Goal: Task Accomplishment & Management: Manage account settings

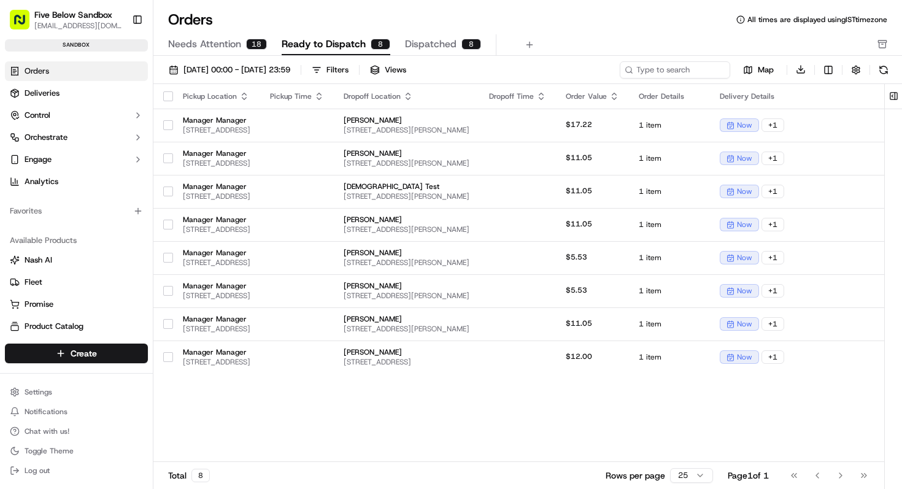
click at [218, 42] on span "Needs Attention" at bounding box center [204, 44] width 73 height 15
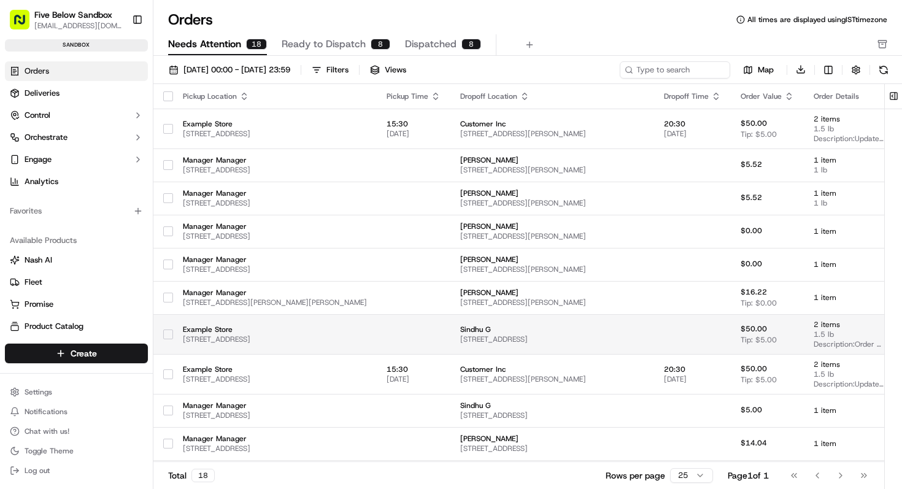
scroll to position [282, 0]
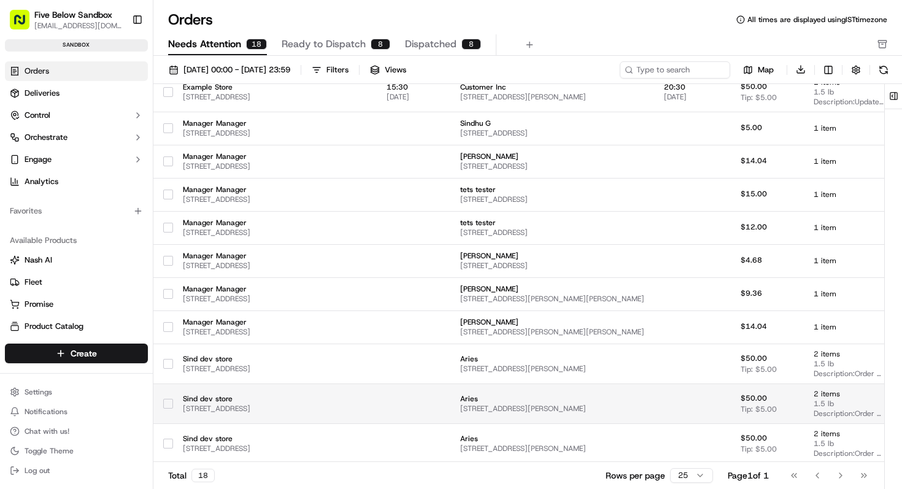
click at [450, 398] on td at bounding box center [414, 403] width 74 height 40
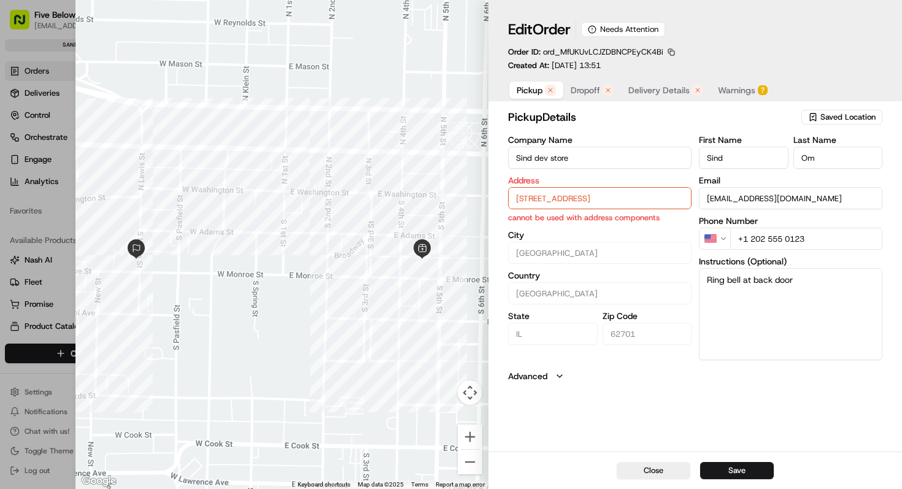
click at [534, 194] on input "[STREET_ADDRESS]" at bounding box center [599, 198] width 183 height 22
click at [550, 226] on div "[STREET_ADDRESS]" at bounding box center [600, 224] width 177 height 18
type input "El Monte"
type input "[GEOGRAPHIC_DATA]"
type input "CA"
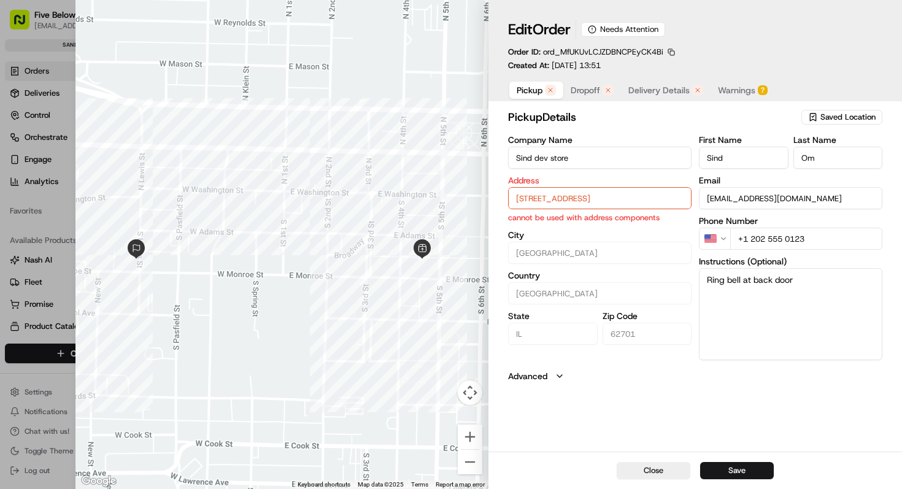
type input "91731"
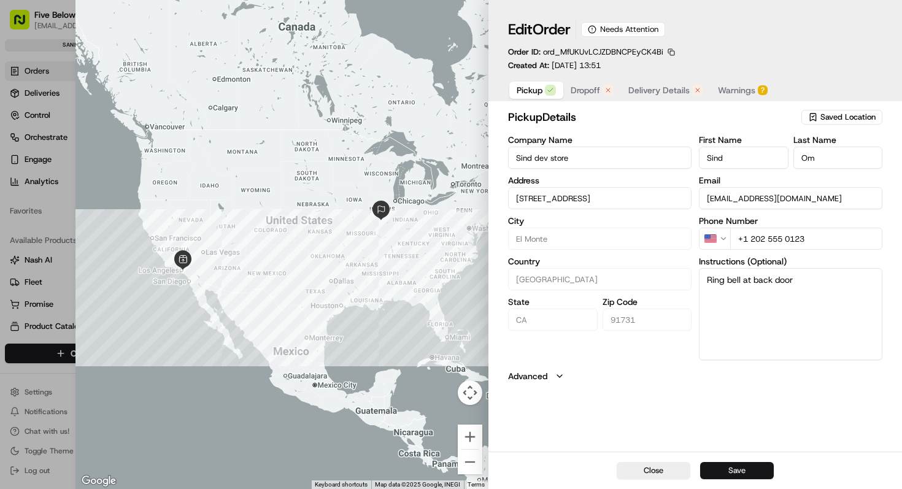
click at [740, 471] on button "Save" at bounding box center [737, 470] width 74 height 17
type input "+1"
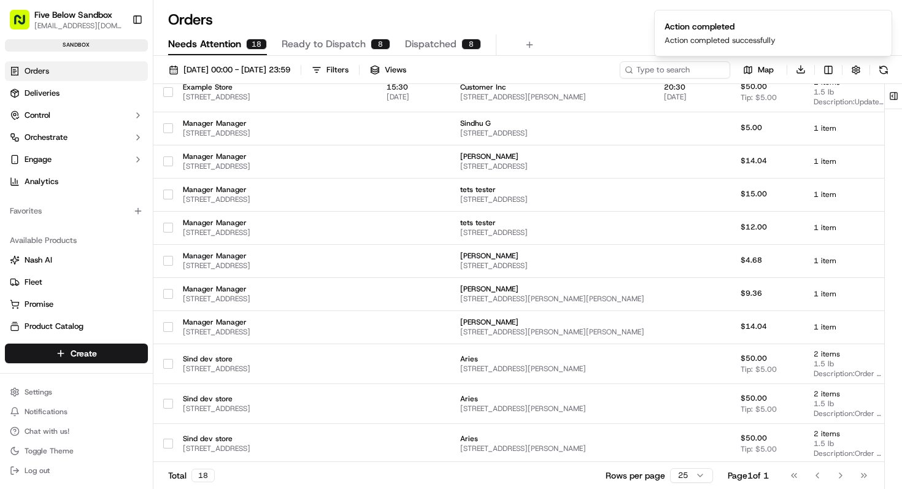
click at [310, 44] on span "Ready to Dispatch" at bounding box center [324, 44] width 84 height 15
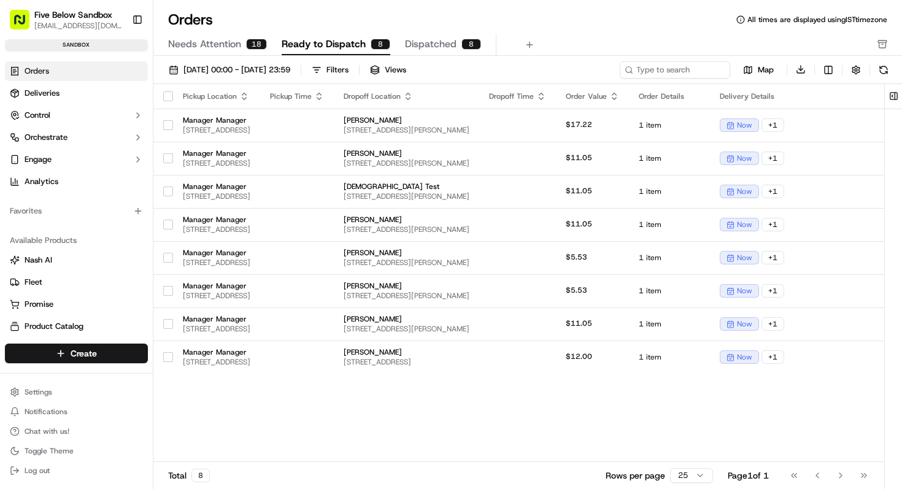
click at [237, 47] on span "Needs Attention" at bounding box center [204, 44] width 73 height 15
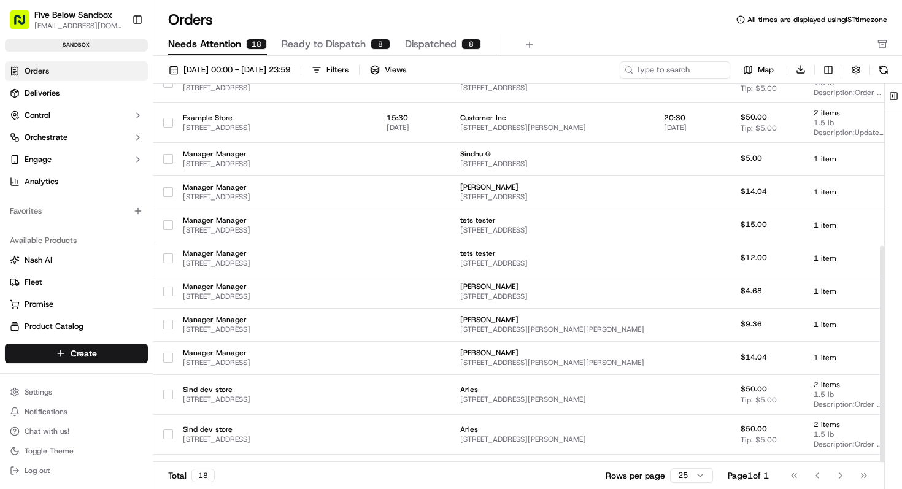
scroll to position [282, 0]
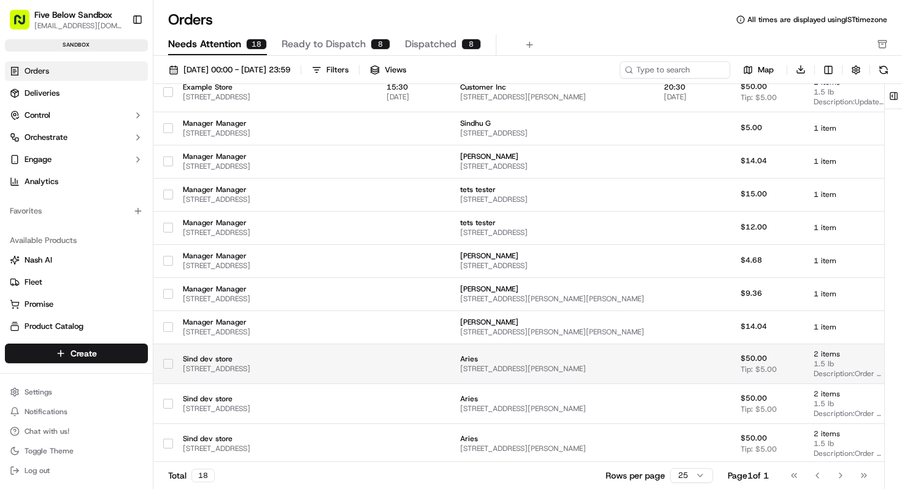
click at [520, 354] on span "Aries" at bounding box center [552, 359] width 184 height 10
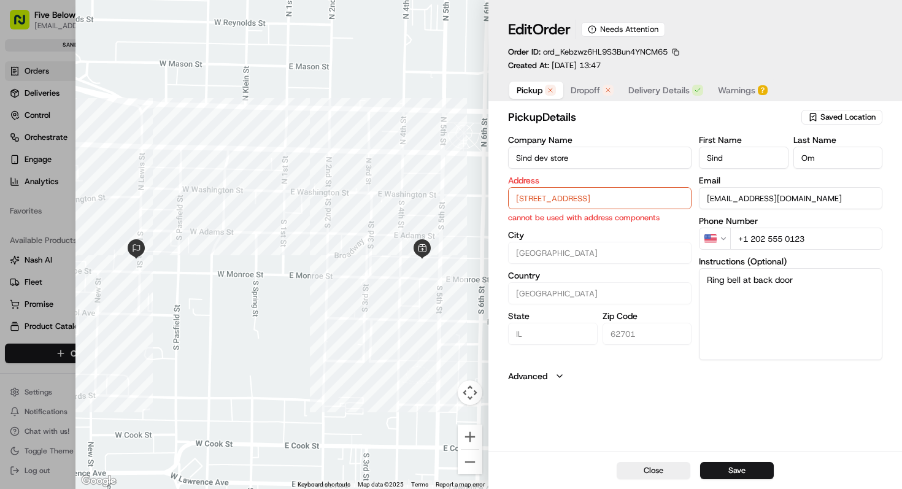
click at [566, 194] on input "[STREET_ADDRESS]" at bounding box center [599, 198] width 183 height 22
click at [547, 222] on div "[STREET_ADDRESS]" at bounding box center [600, 224] width 177 height 18
type input "El Monte"
type input "[GEOGRAPHIC_DATA]"
type input "CA"
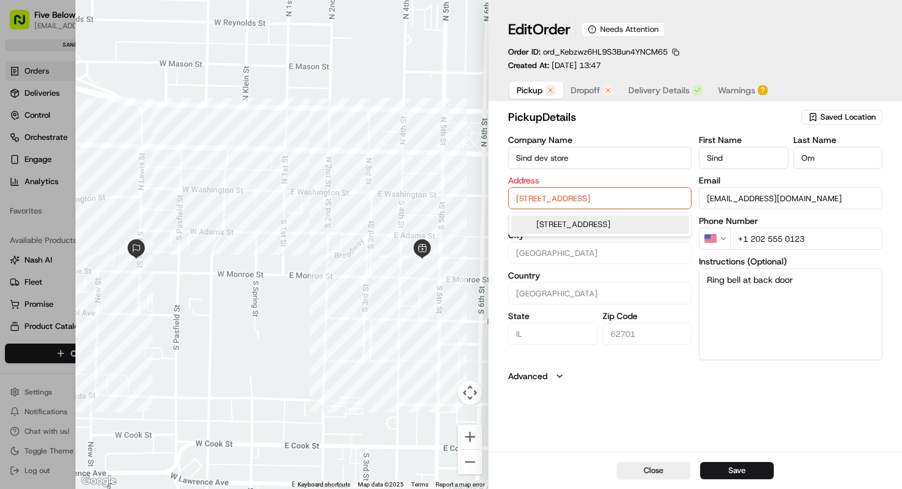
type input "91731"
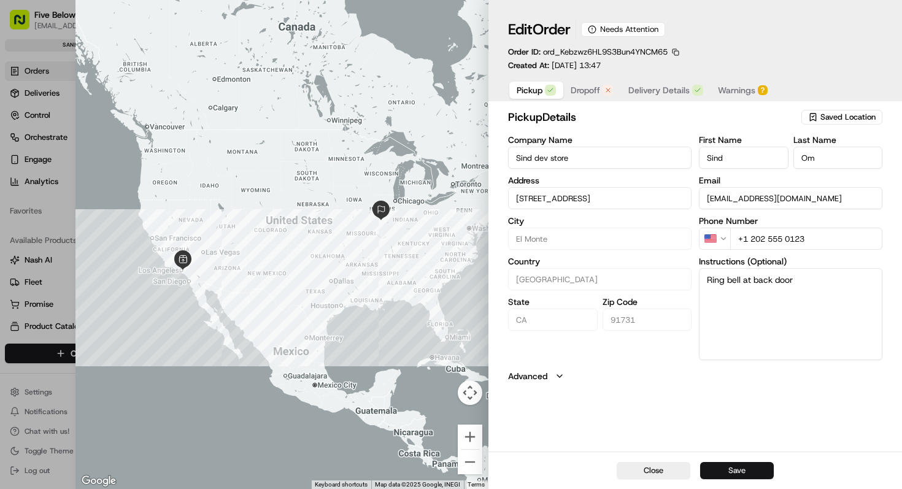
click at [736, 469] on button "Save" at bounding box center [737, 470] width 74 height 17
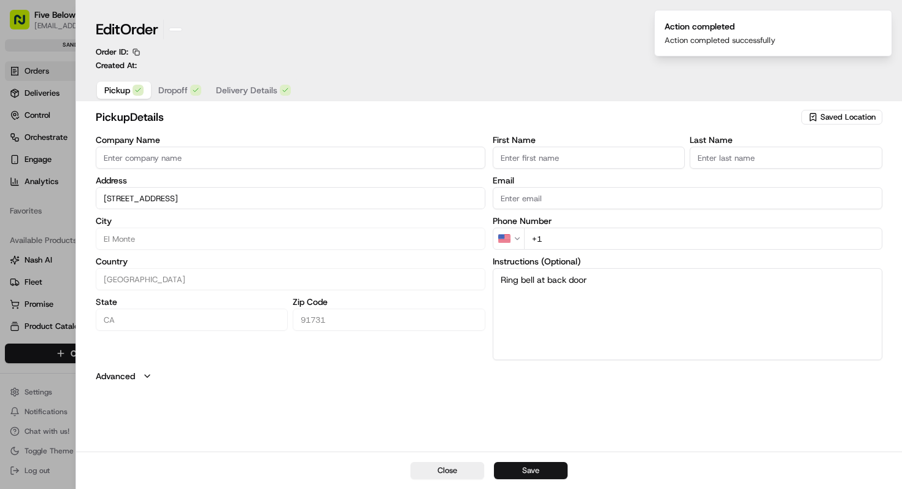
type input "+1"
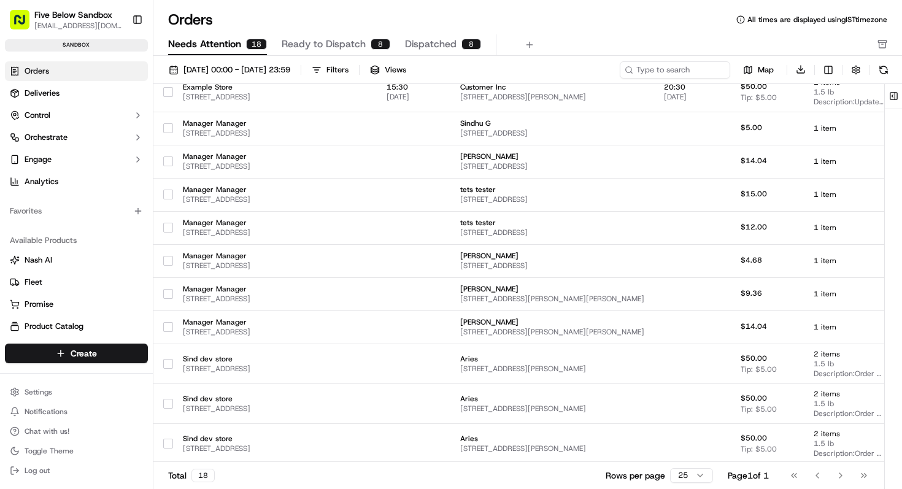
click at [346, 44] on span "Ready to Dispatch" at bounding box center [324, 44] width 84 height 15
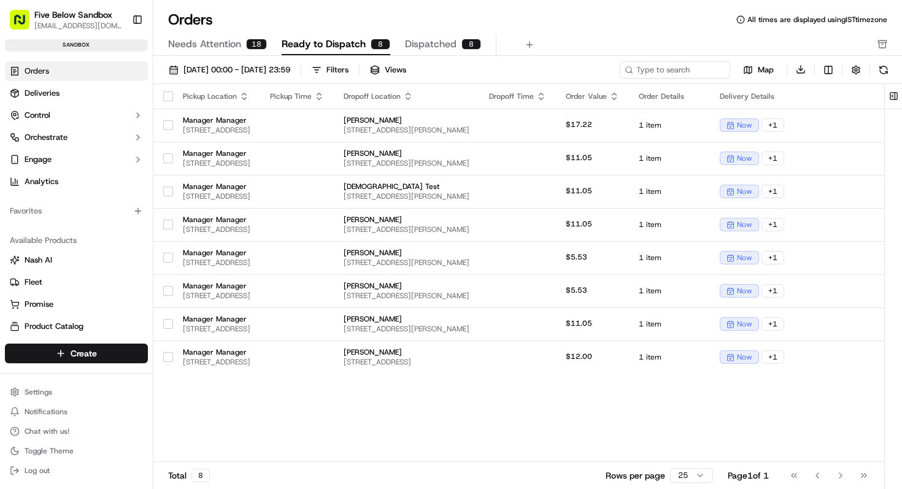
click at [253, 44] on div "18" at bounding box center [256, 44] width 21 height 11
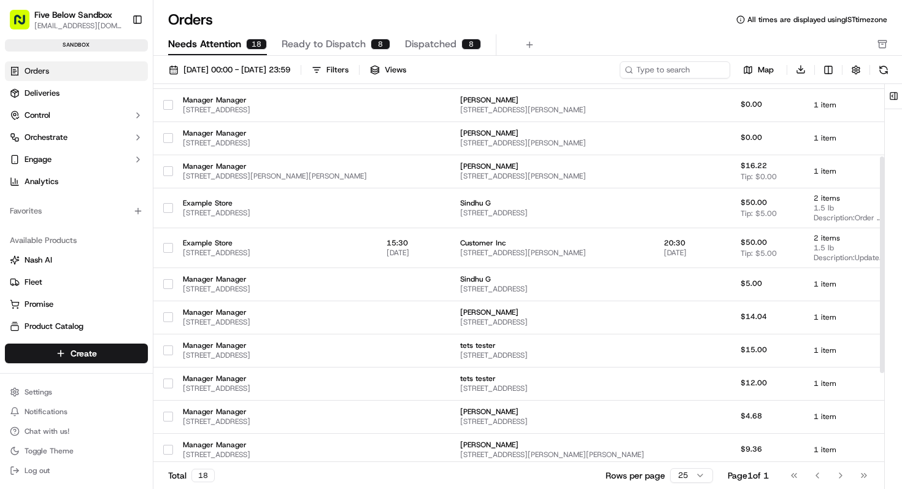
scroll to position [282, 0]
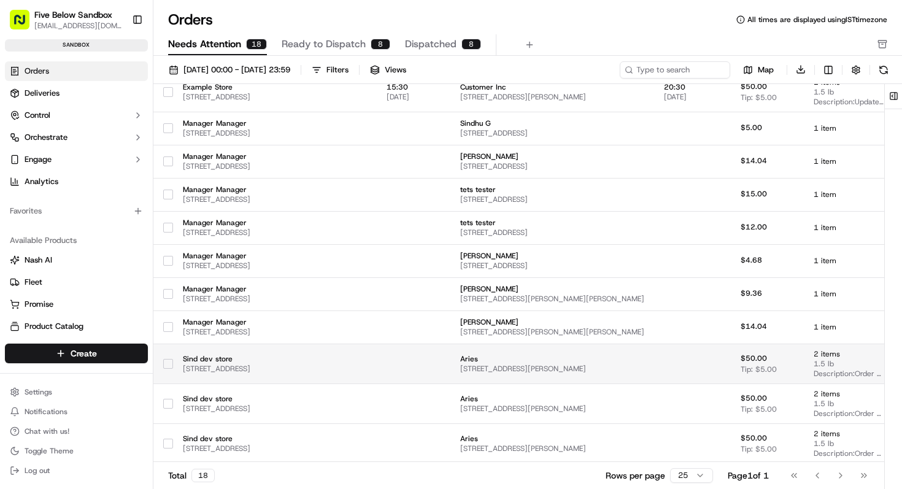
click at [520, 347] on td "Aries [STREET_ADDRESS][PERSON_NAME]" at bounding box center [552, 364] width 204 height 40
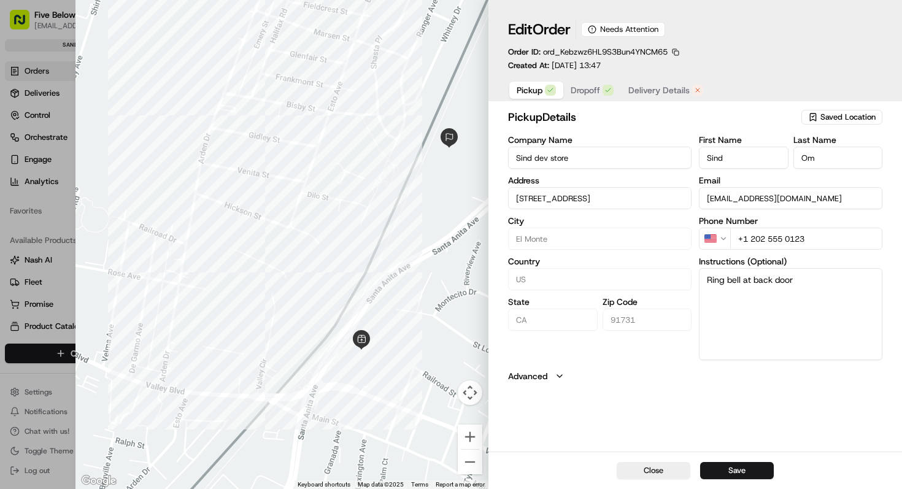
click at [654, 85] on span "Delivery Details" at bounding box center [658, 90] width 61 height 12
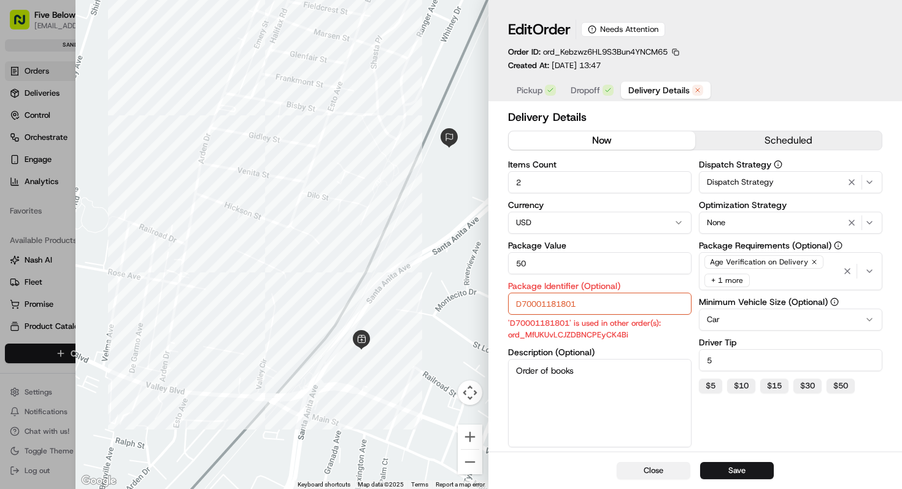
click at [635, 472] on button "Close" at bounding box center [654, 470] width 74 height 17
type input "1"
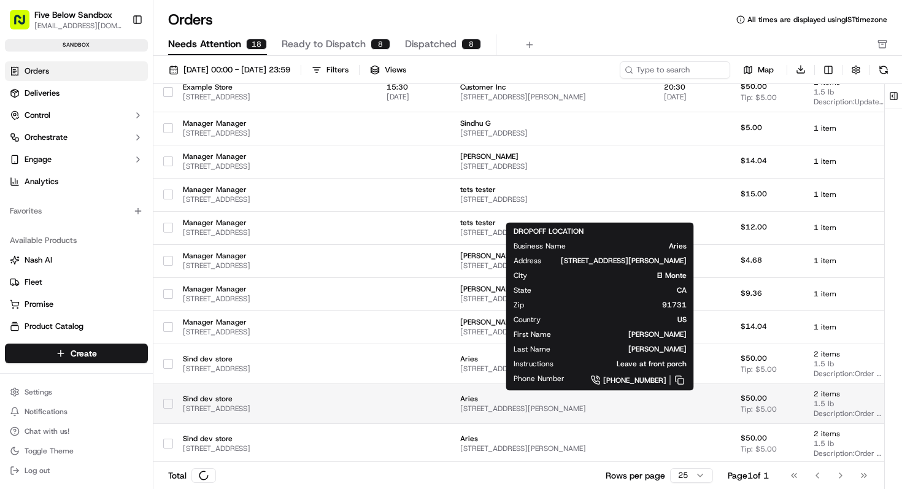
click at [561, 401] on span "Aries" at bounding box center [552, 399] width 184 height 10
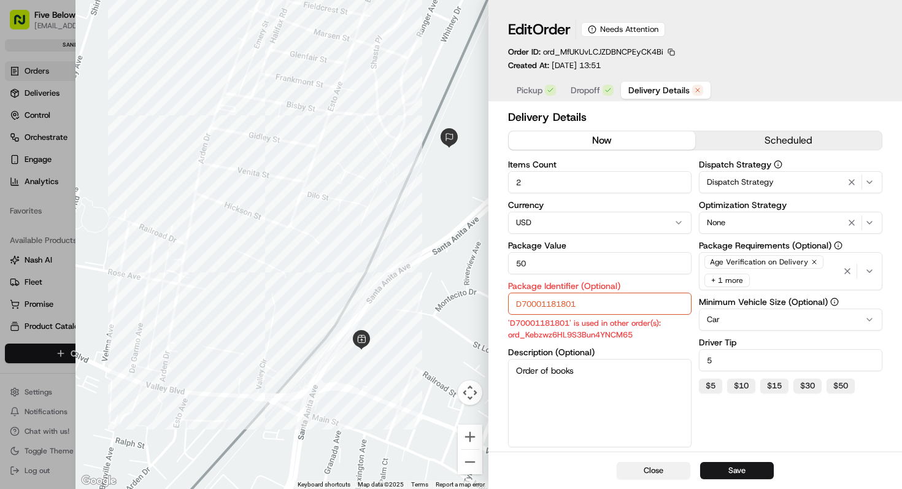
click at [648, 472] on button "Close" at bounding box center [654, 470] width 74 height 17
type input "1"
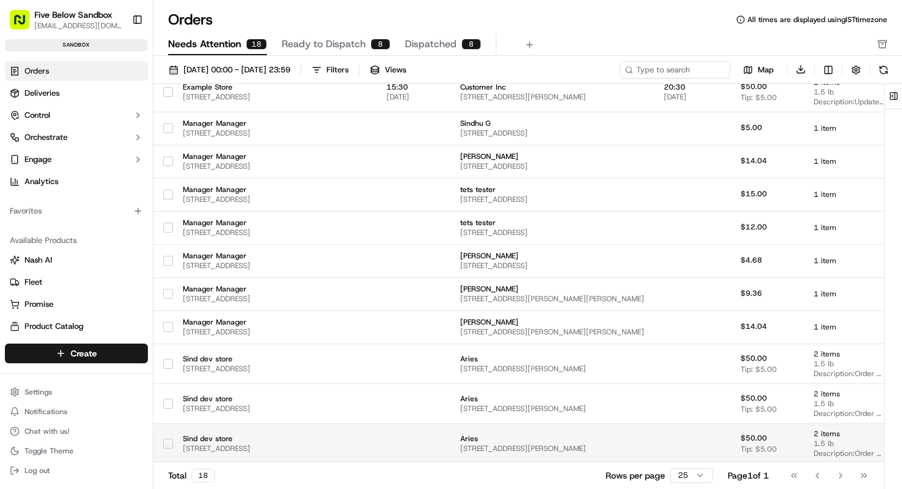
click at [570, 440] on span "Aries" at bounding box center [552, 439] width 184 height 10
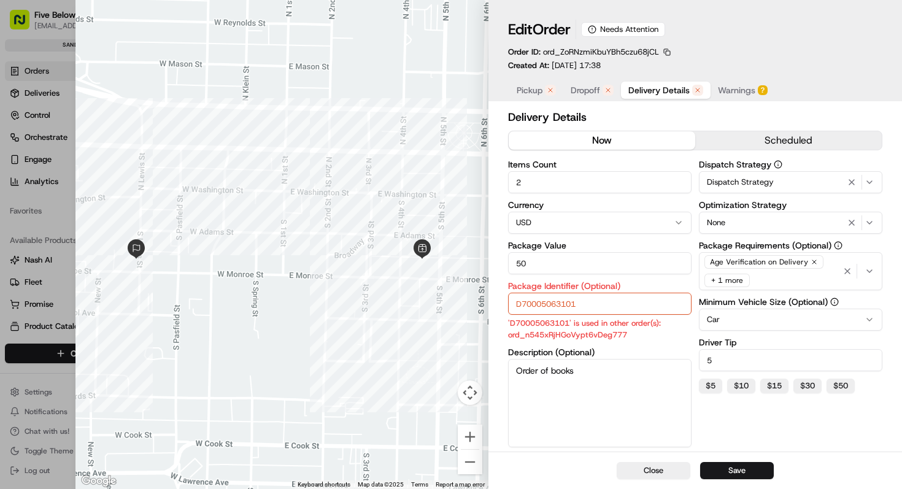
click at [521, 86] on span "Pickup" at bounding box center [530, 90] width 26 height 12
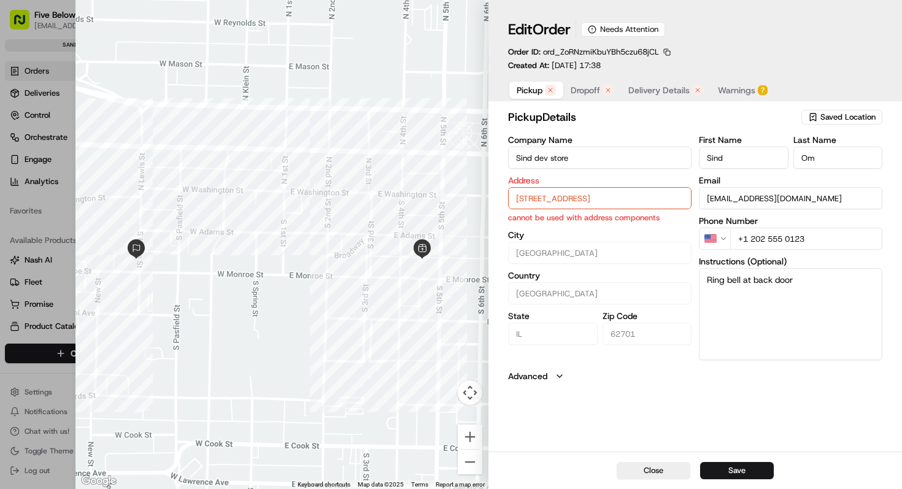
click at [545, 196] on input "[STREET_ADDRESS]" at bounding box center [599, 198] width 183 height 22
click at [545, 224] on div "[STREET_ADDRESS]" at bounding box center [600, 224] width 177 height 18
type input "El Monte"
type input "[GEOGRAPHIC_DATA]"
type input "CA"
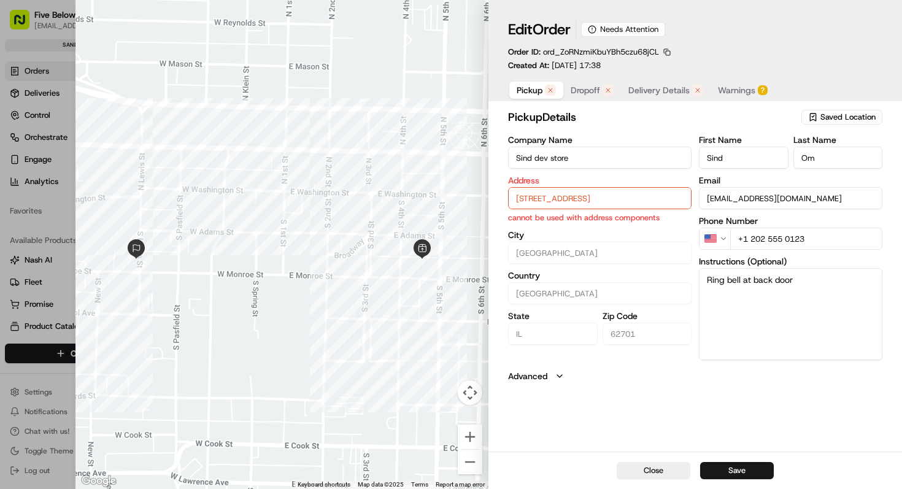
type input "91731"
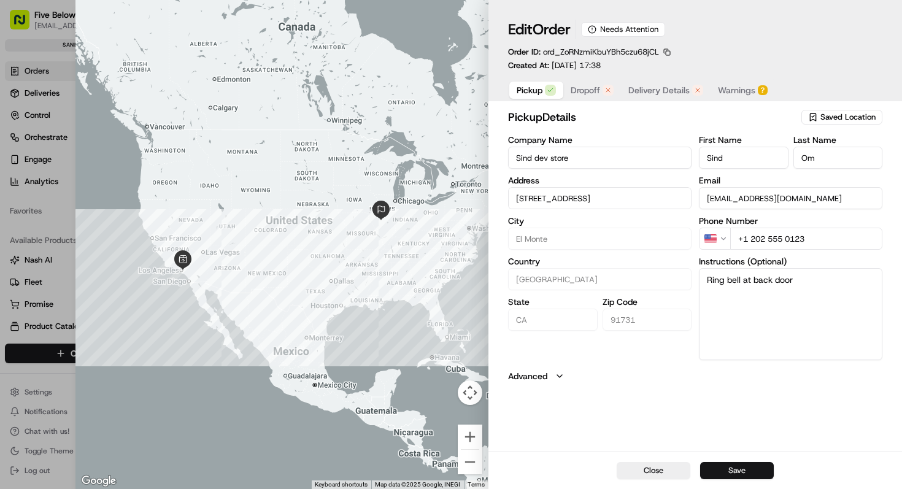
click at [718, 471] on button "Save" at bounding box center [737, 470] width 74 height 17
type input "+1"
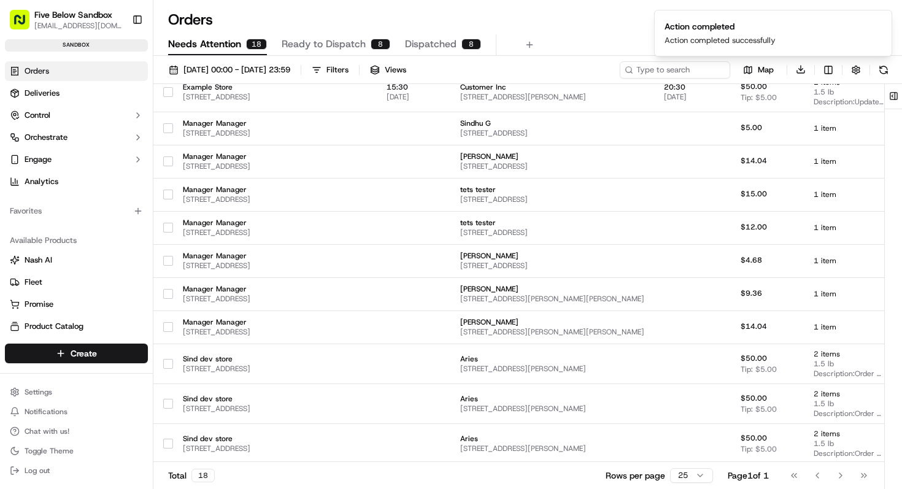
click at [354, 45] on span "Ready to Dispatch" at bounding box center [324, 44] width 84 height 15
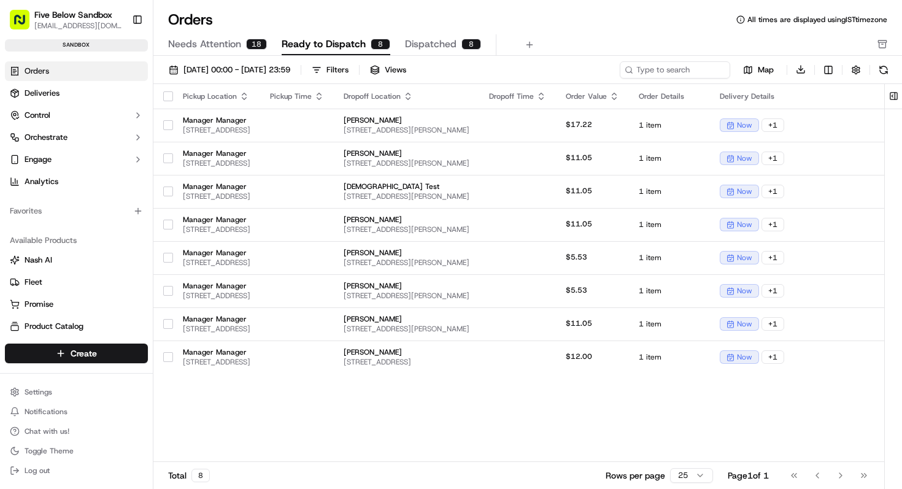
click at [236, 40] on span "Needs Attention" at bounding box center [204, 44] width 73 height 15
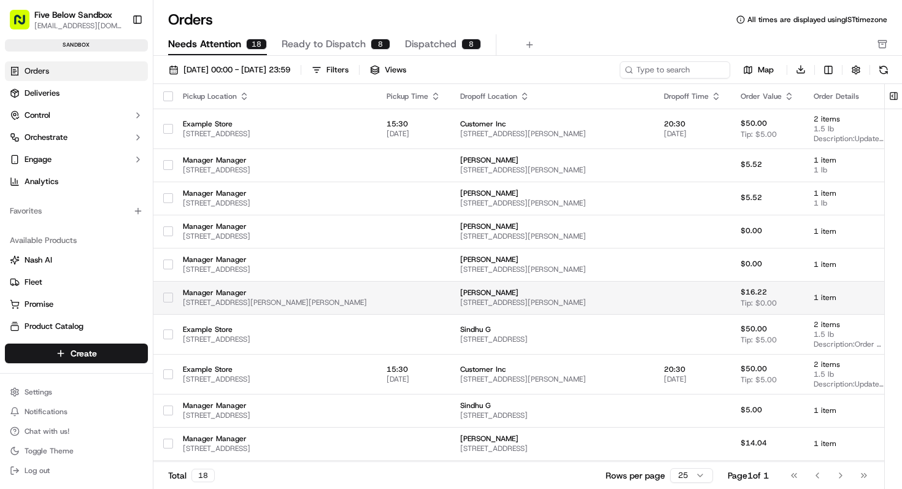
scroll to position [282, 0]
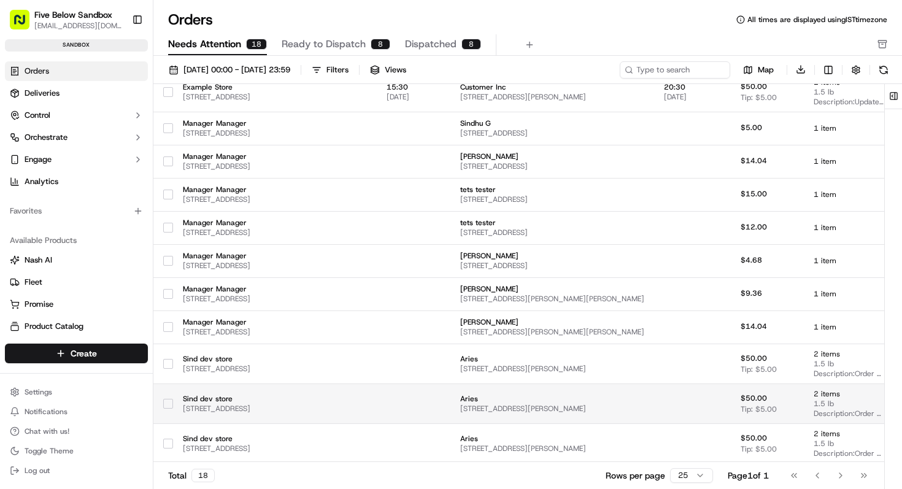
click at [528, 404] on span "[STREET_ADDRESS][PERSON_NAME]" at bounding box center [552, 409] width 184 height 10
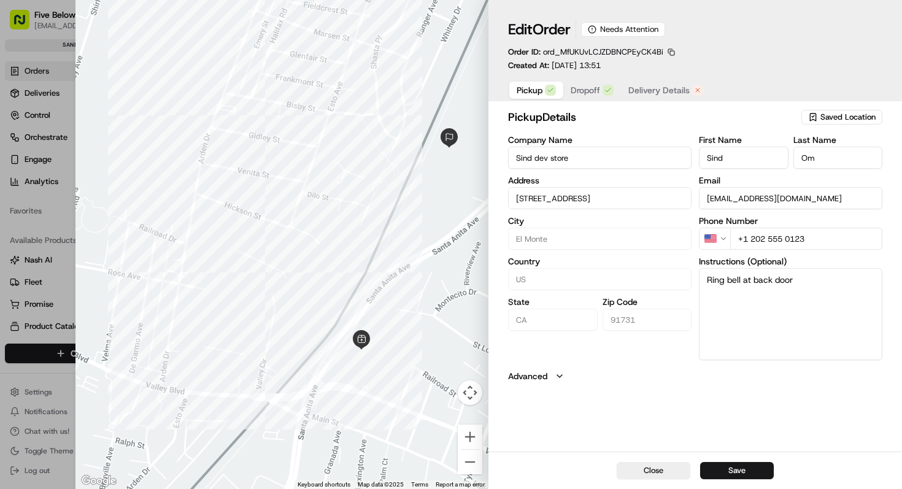
click at [641, 93] on span "Delivery Details" at bounding box center [658, 90] width 61 height 12
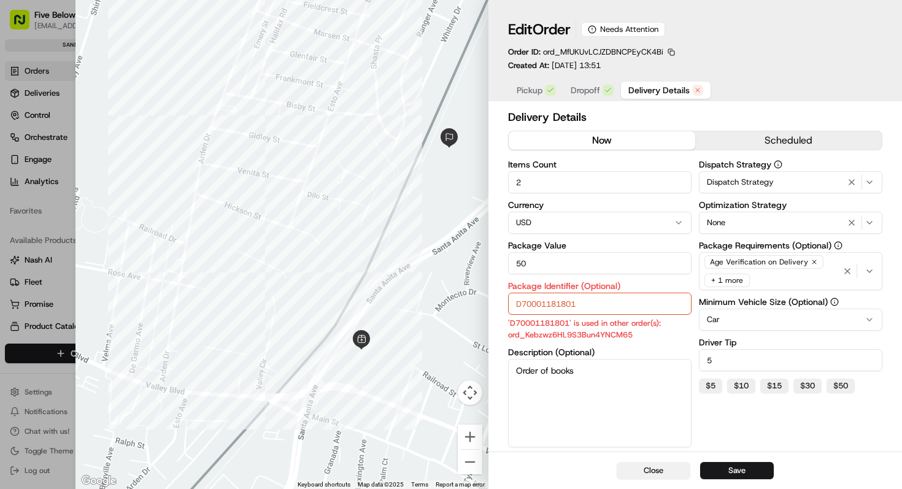
click at [650, 476] on button "Close" at bounding box center [654, 470] width 74 height 17
type input "1"
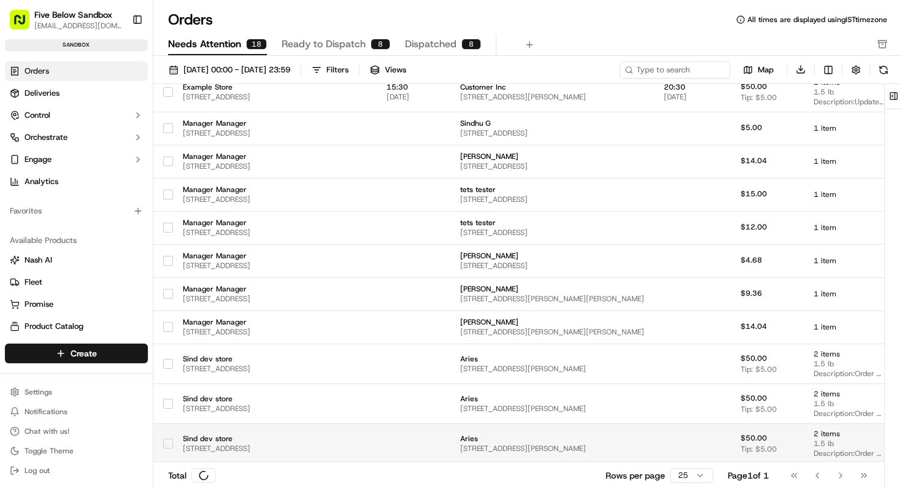
click at [491, 444] on td "Aries [STREET_ADDRESS][PERSON_NAME]" at bounding box center [552, 443] width 204 height 40
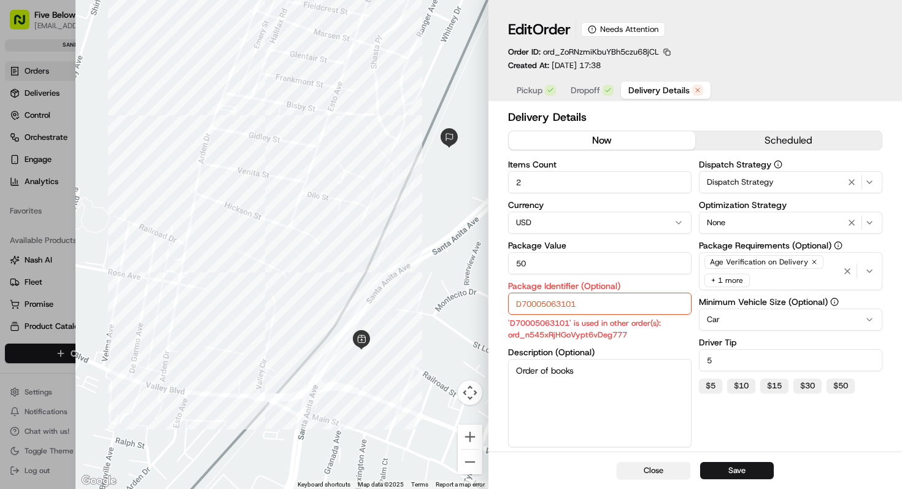
click at [642, 474] on button "Close" at bounding box center [654, 470] width 74 height 17
type input "1"
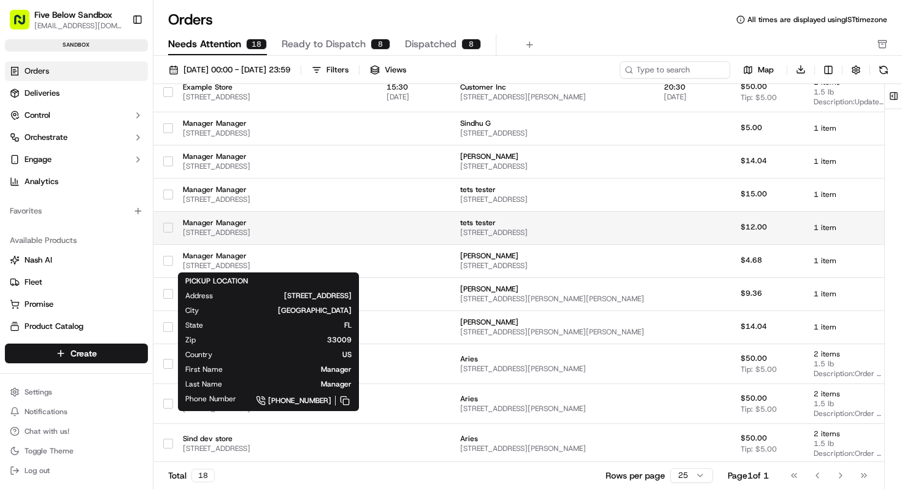
scroll to position [0, 0]
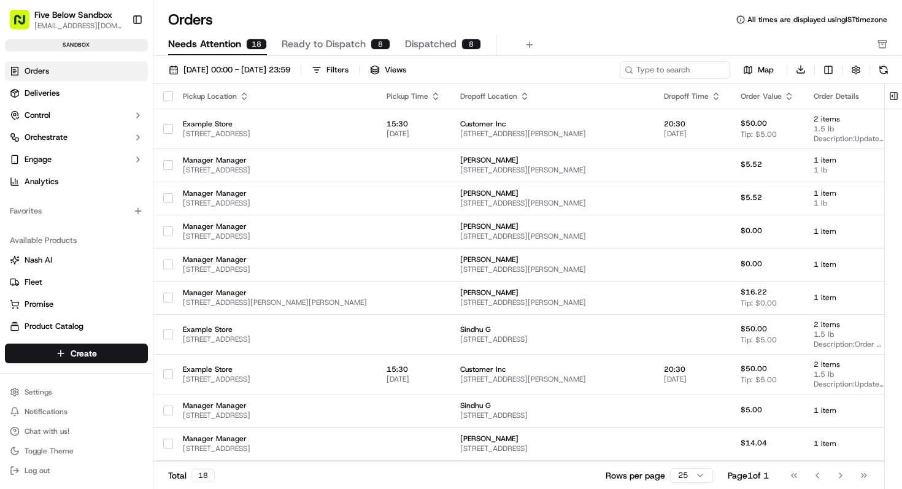
click at [328, 52] on button "Ready to Dispatch 8" at bounding box center [336, 44] width 109 height 21
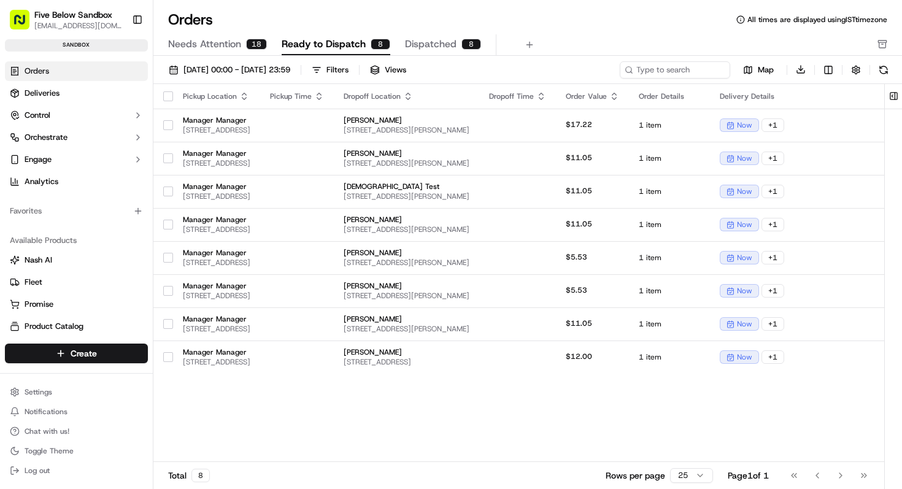
click at [326, 44] on span "Ready to Dispatch" at bounding box center [324, 44] width 84 height 15
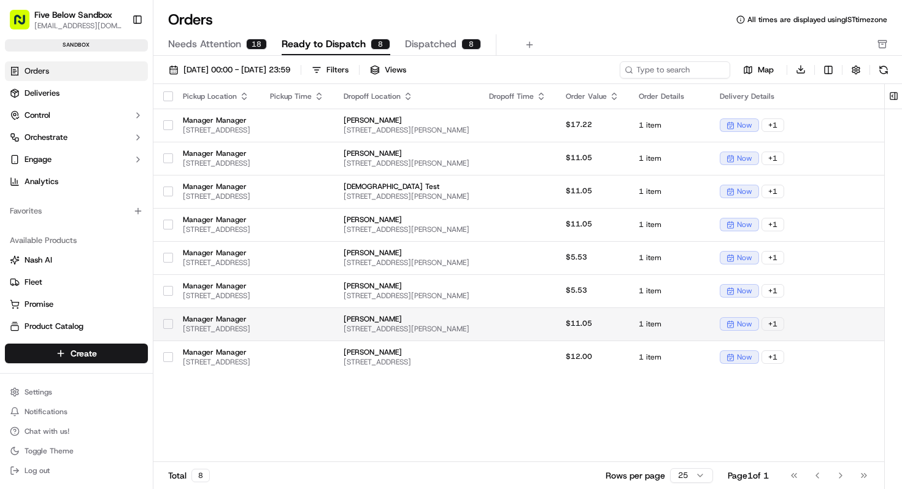
click at [250, 325] on span "[STREET_ADDRESS]" at bounding box center [216, 329] width 67 height 10
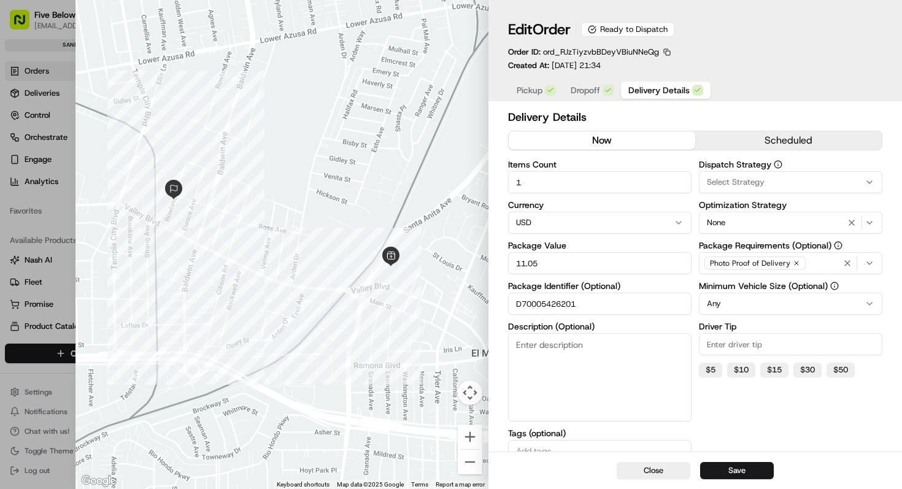
click at [544, 307] on input "D70005426201" at bounding box center [599, 304] width 183 height 22
click at [620, 472] on button "Close" at bounding box center [654, 470] width 74 height 17
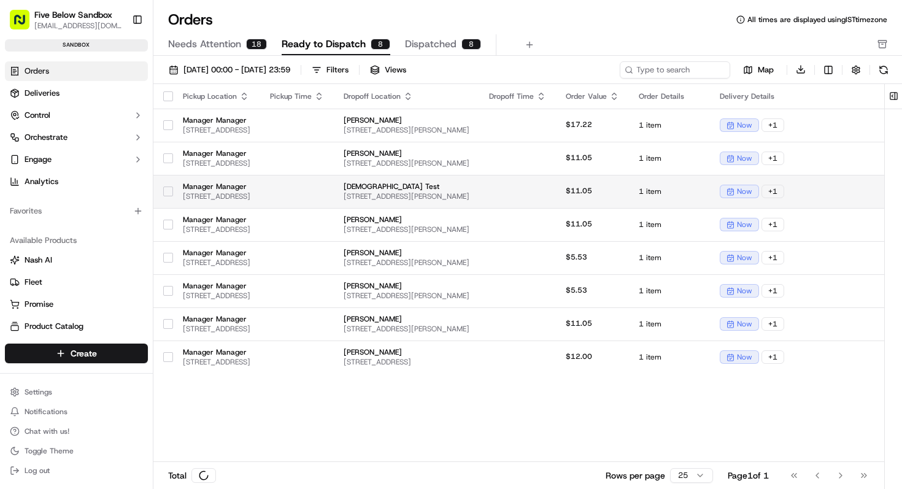
click at [250, 185] on span "Manager Manager" at bounding box center [216, 187] width 67 height 10
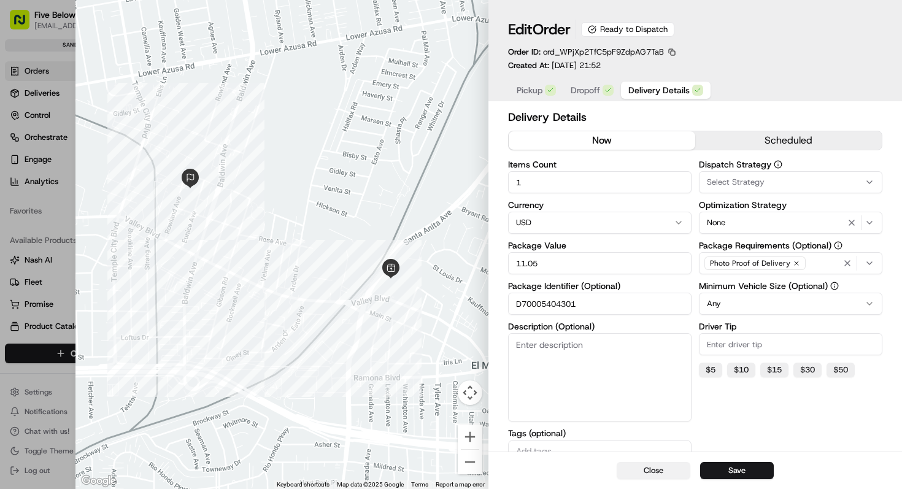
click at [633, 475] on button "Close" at bounding box center [654, 470] width 74 height 17
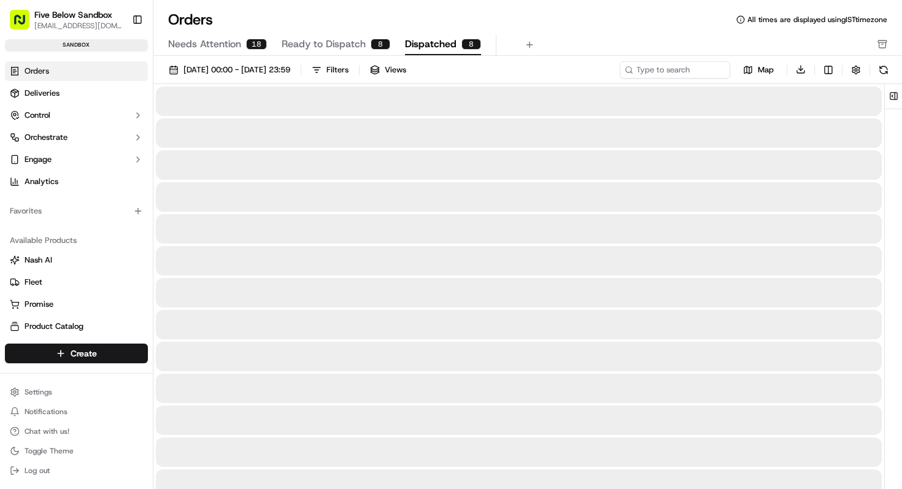
click at [448, 44] on span "Dispatched" at bounding box center [431, 44] width 52 height 15
click at [223, 48] on span "Needs Attention" at bounding box center [204, 44] width 73 height 15
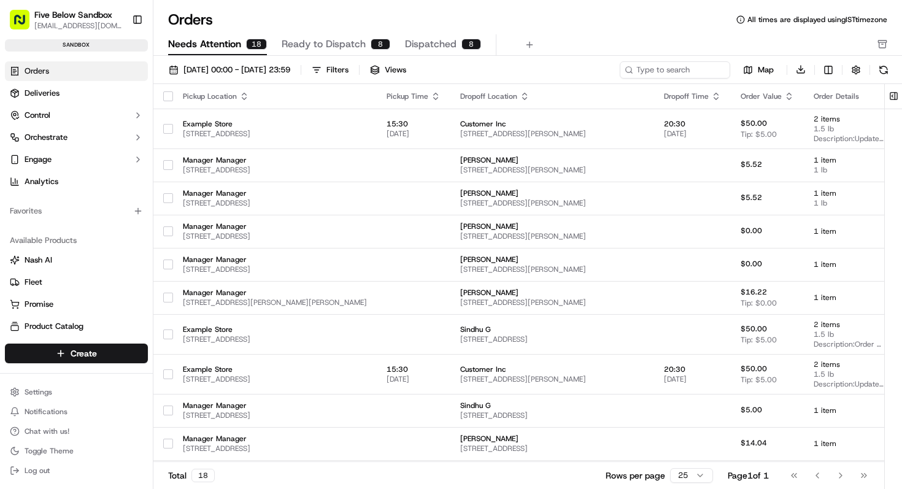
click at [326, 43] on span "Ready to Dispatch" at bounding box center [324, 44] width 84 height 15
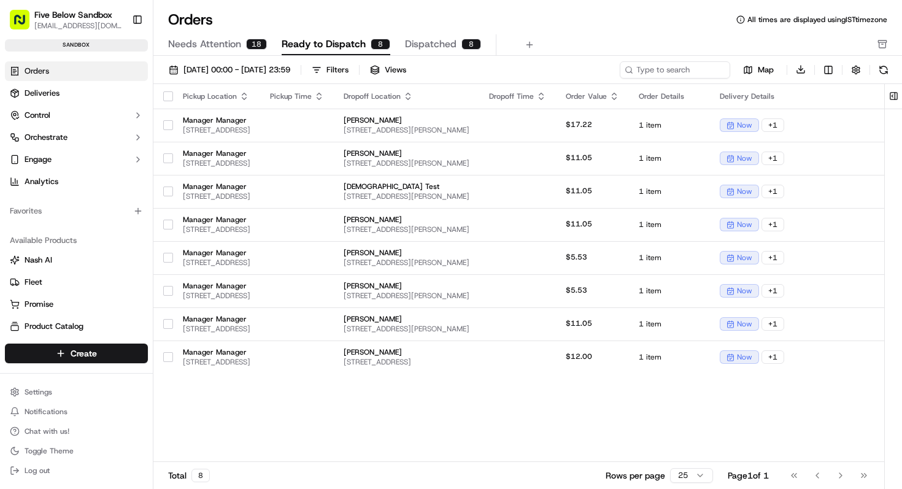
click at [224, 46] on span "Needs Attention" at bounding box center [204, 44] width 73 height 15
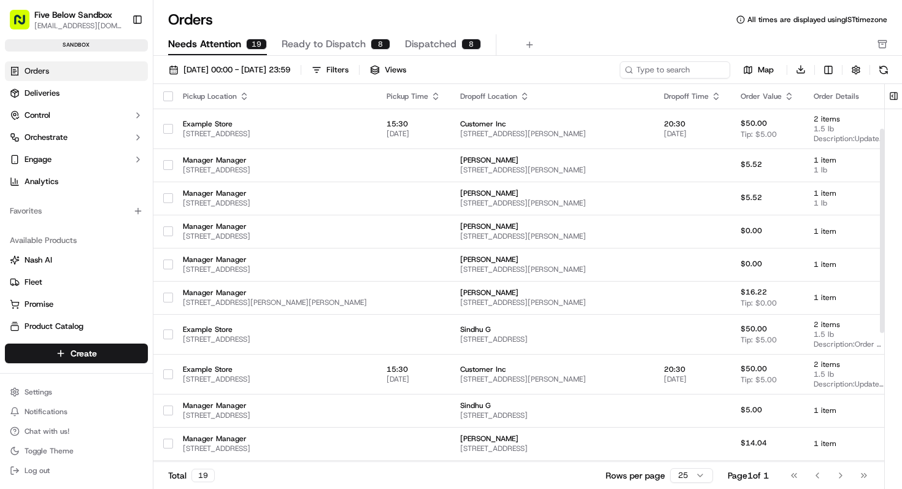
scroll to position [322, 0]
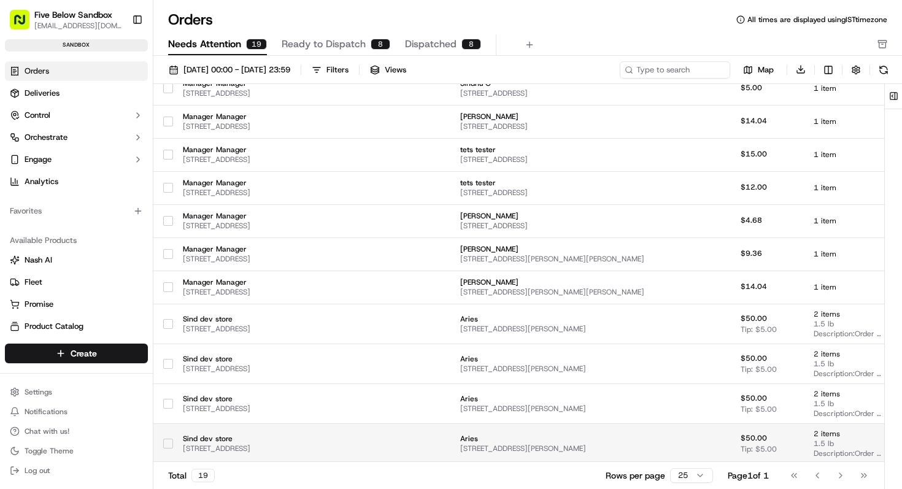
click at [511, 437] on span "Aries" at bounding box center [552, 439] width 184 height 10
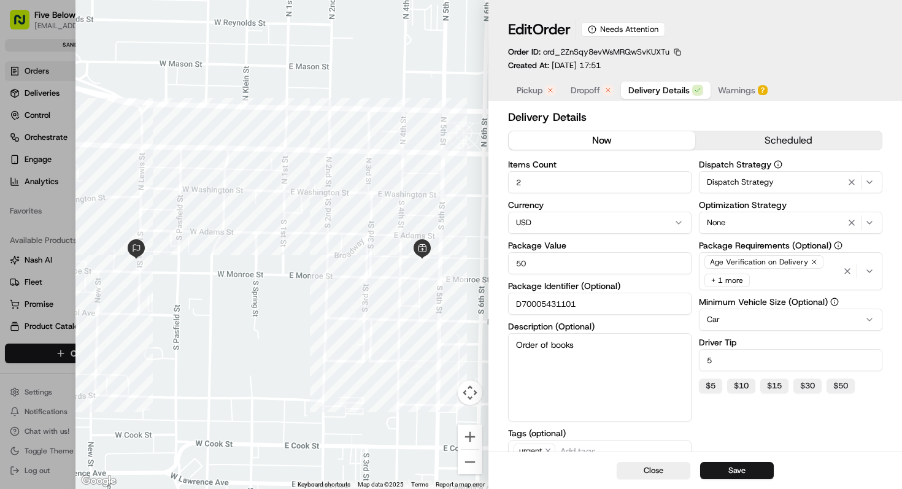
click at [533, 94] on span "Pickup" at bounding box center [530, 90] width 26 height 12
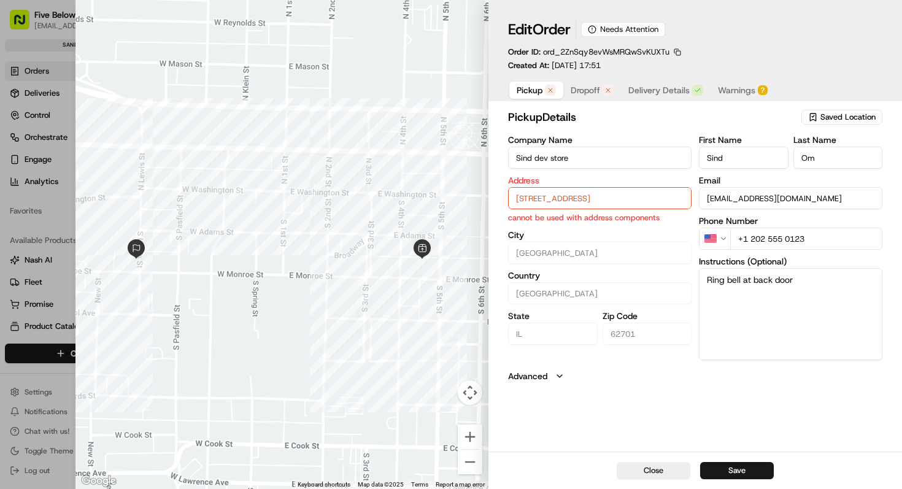
click at [532, 197] on input "[STREET_ADDRESS]" at bounding box center [599, 198] width 183 height 22
click at [552, 231] on div "[STREET_ADDRESS]" at bounding box center [600, 224] width 177 height 18
type input "El Monte"
type input "[GEOGRAPHIC_DATA]"
type input "CA"
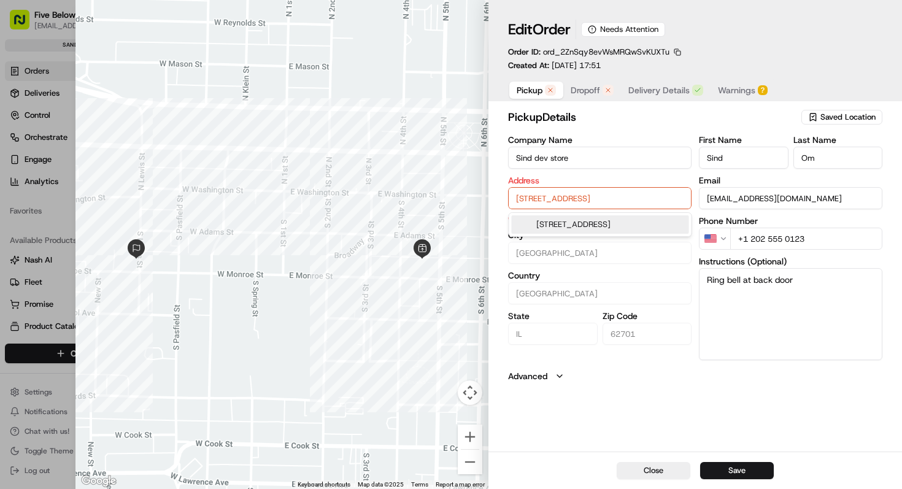
type input "91731"
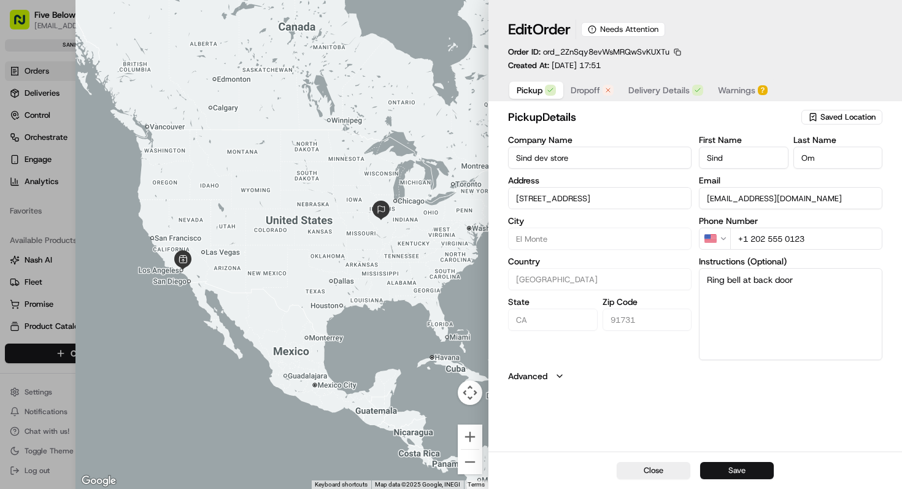
click at [719, 470] on button "Save" at bounding box center [737, 470] width 74 height 17
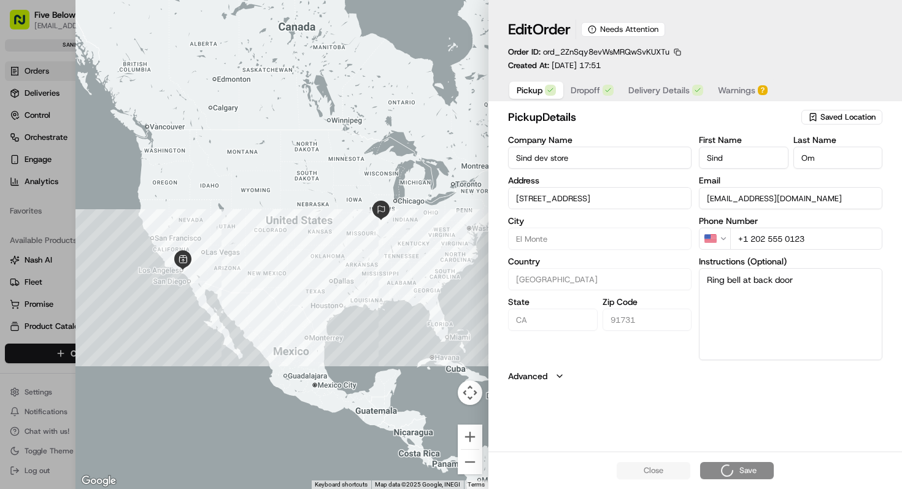
type input "+1"
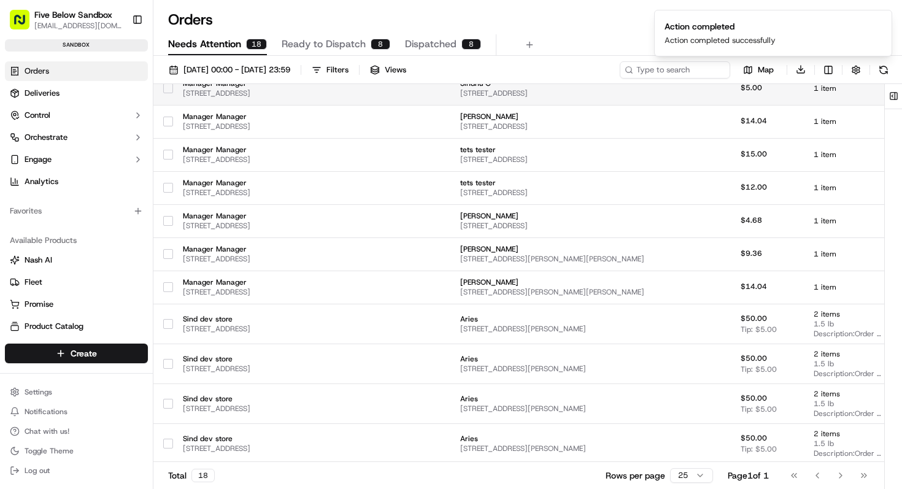
scroll to position [282, 0]
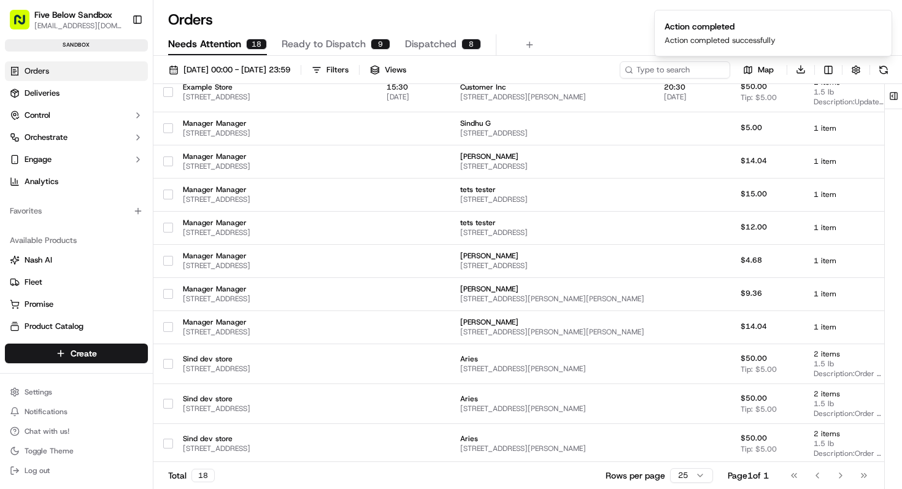
click at [331, 53] on button "Ready to Dispatch 9" at bounding box center [336, 44] width 109 height 21
